Goal: Transaction & Acquisition: Purchase product/service

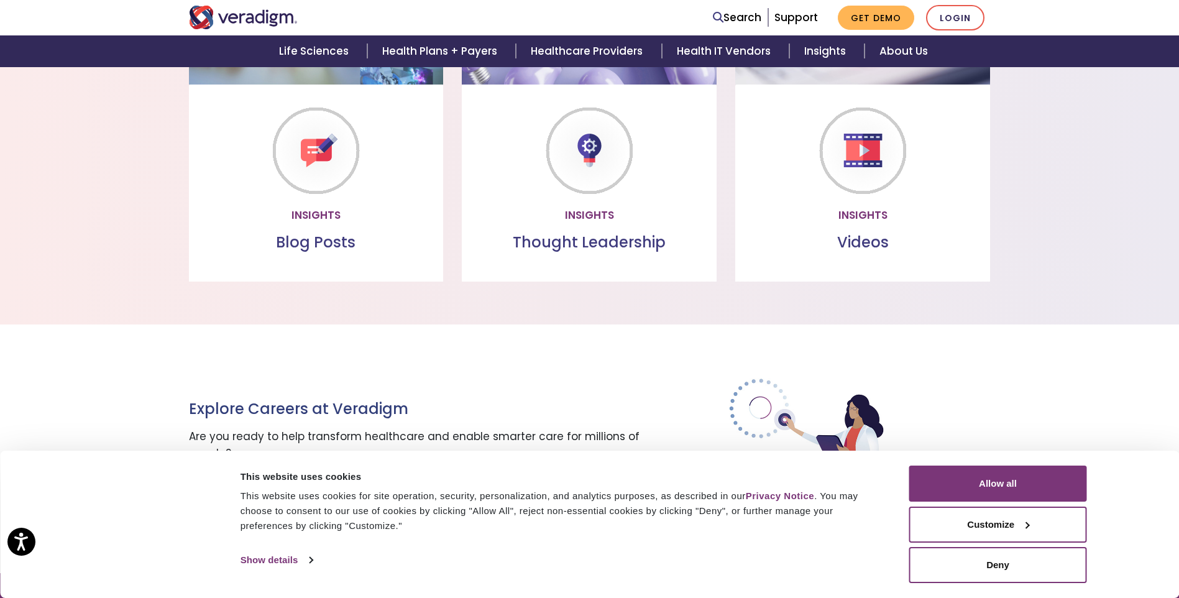
scroll to position [1368, 0]
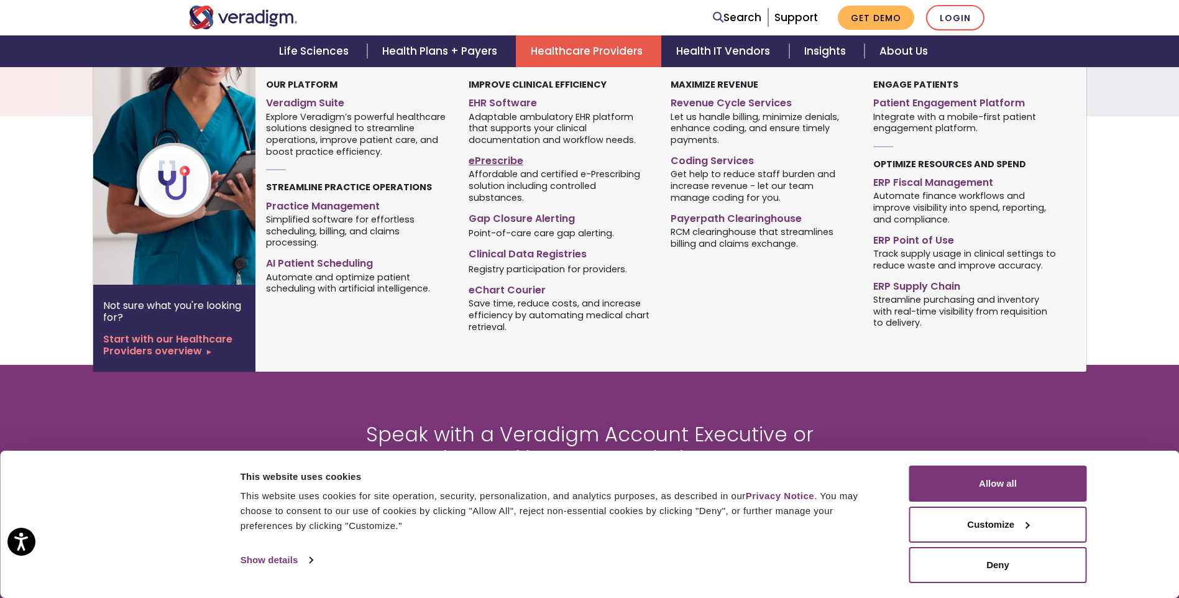
click at [500, 164] on link "ePrescribe" at bounding box center [560, 159] width 183 height 18
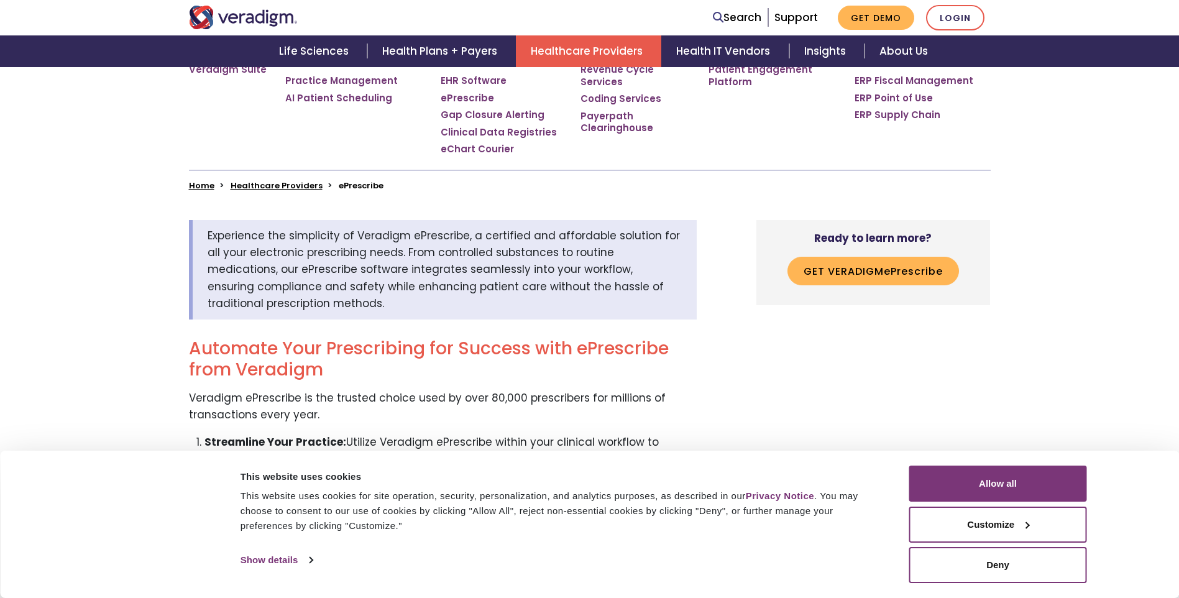
scroll to position [311, 0]
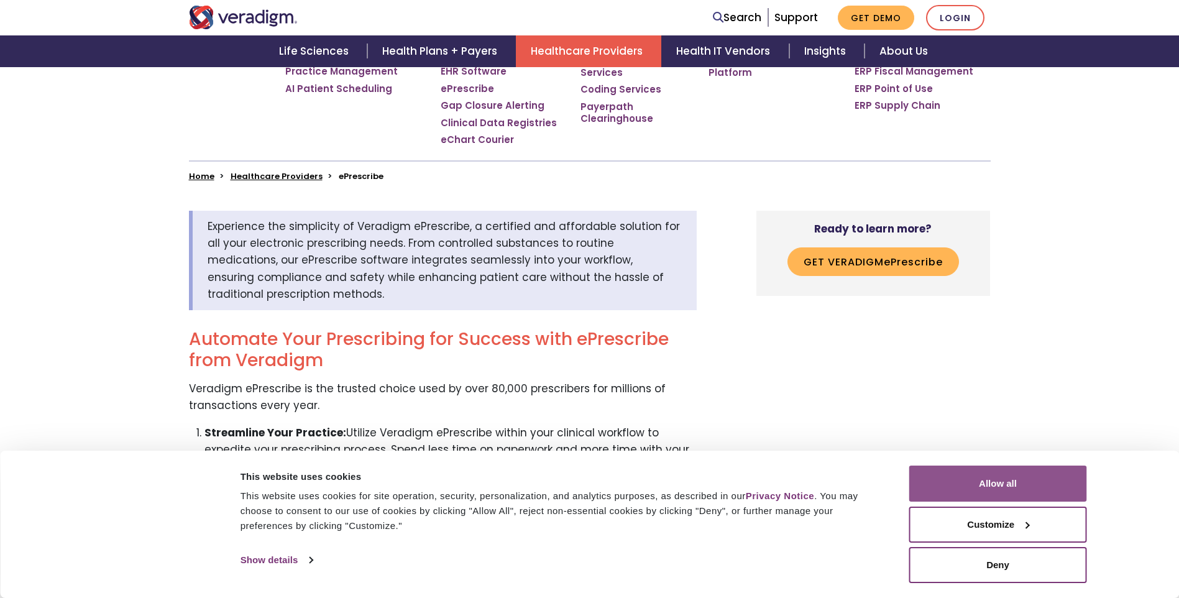
click at [959, 479] on button "Allow all" at bounding box center [999, 484] width 178 height 36
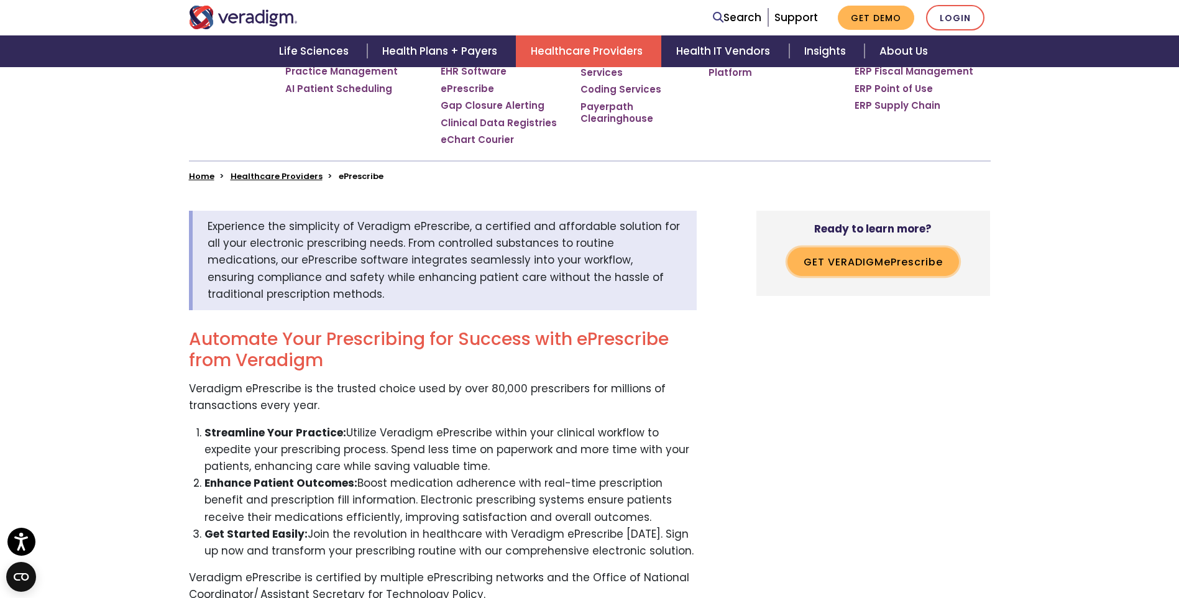
click at [853, 261] on button "Get Veradigm e P rescribe" at bounding box center [874, 261] width 172 height 29
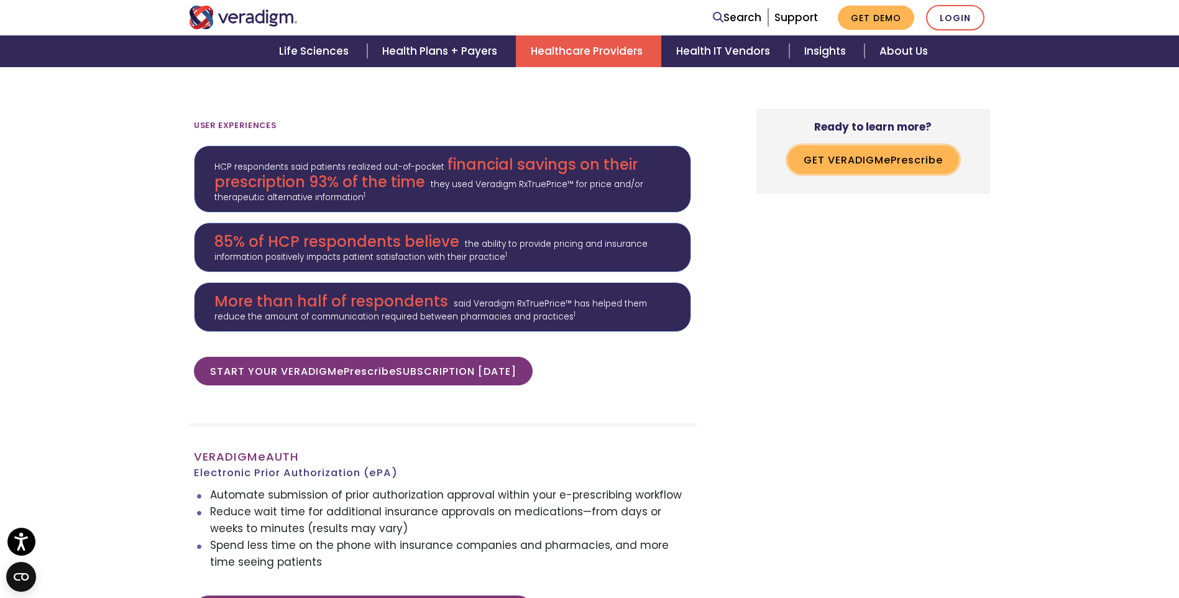
scroll to position [3288, 0]
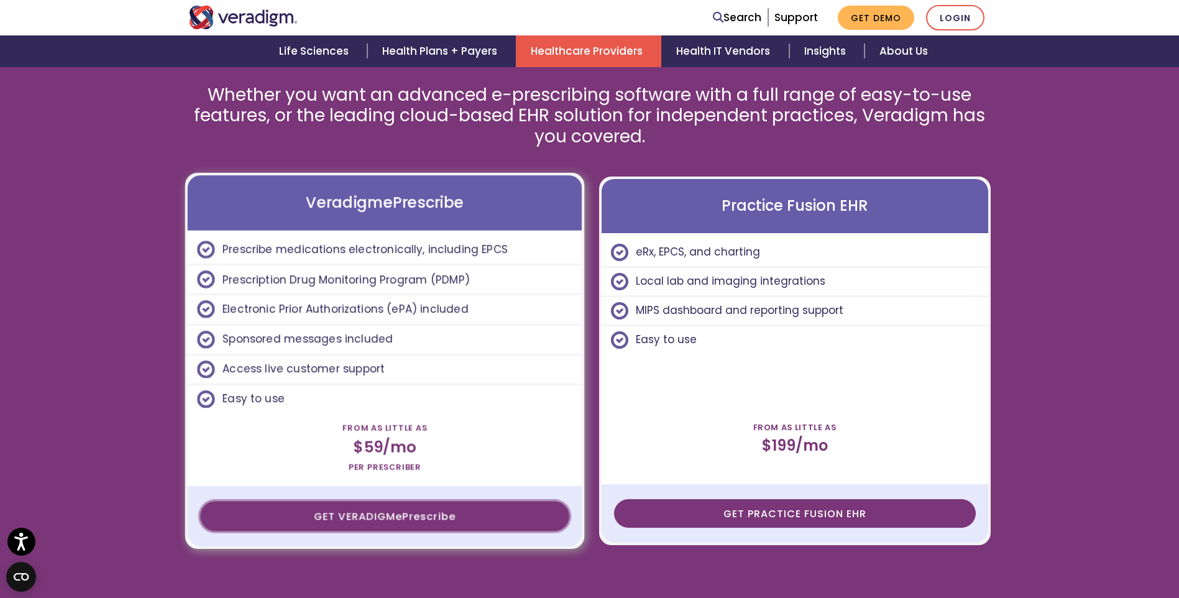
click at [416, 517] on span "rescribe" at bounding box center [431, 517] width 47 height 14
